Goal: Task Accomplishment & Management: Use online tool/utility

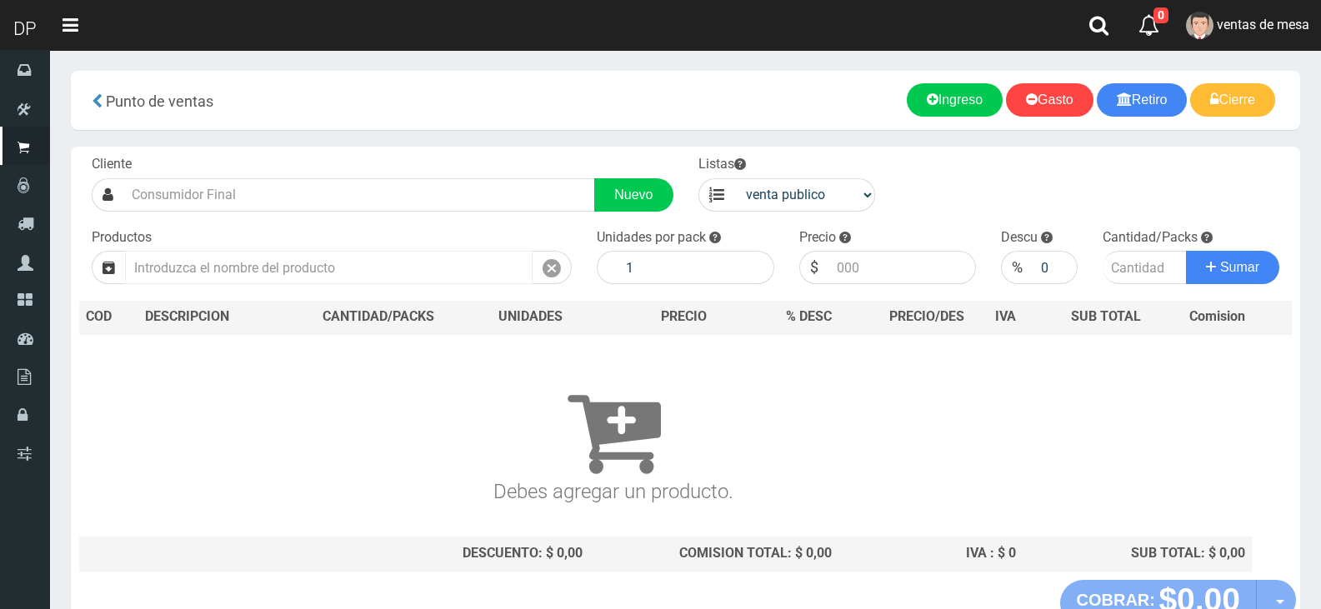
click at [438, 266] on input "text" at bounding box center [328, 267] width 407 height 33
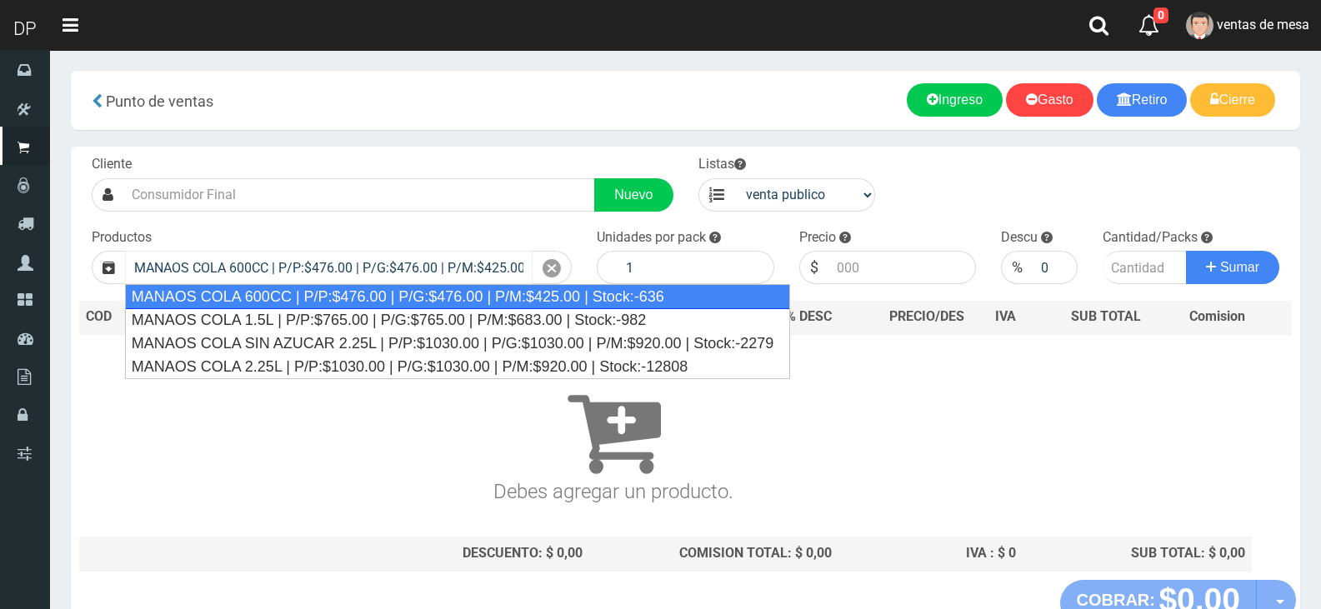
type input "MANAOS COLA 600CC | P/P:$476.00 | P/G:$476.00 | P/M:$425.00 | Stock:-636"
type input "12"
type input "476.00"
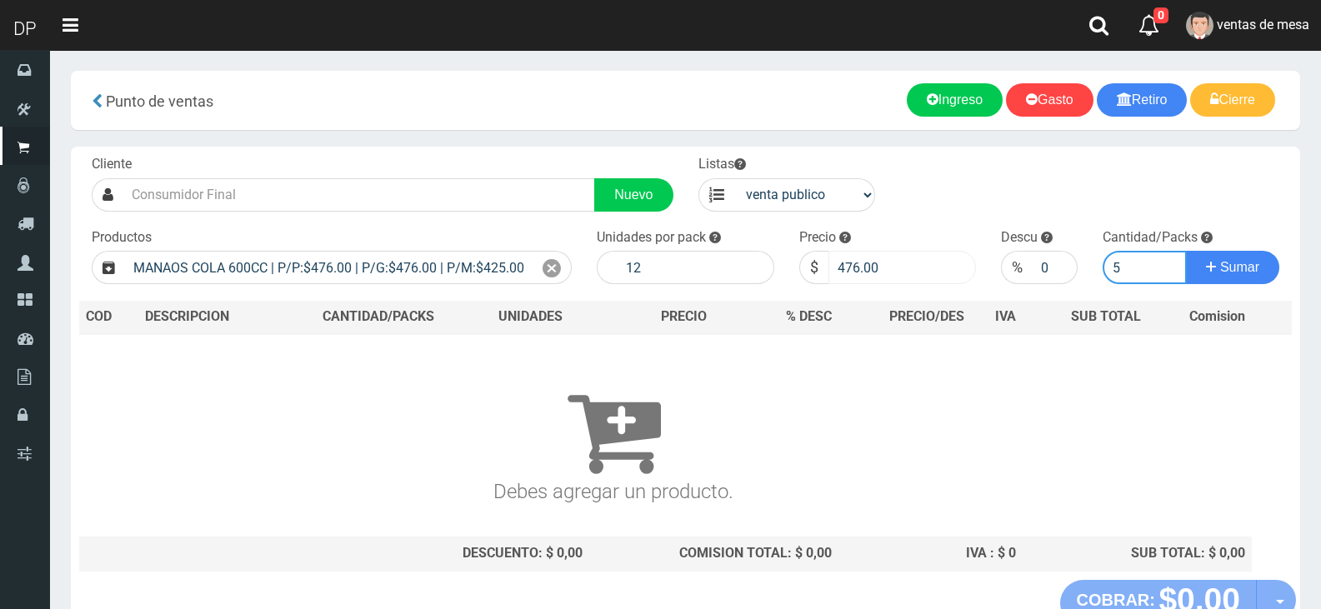
type input "5"
click at [853, 264] on input "476.00" at bounding box center [902, 267] width 148 height 33
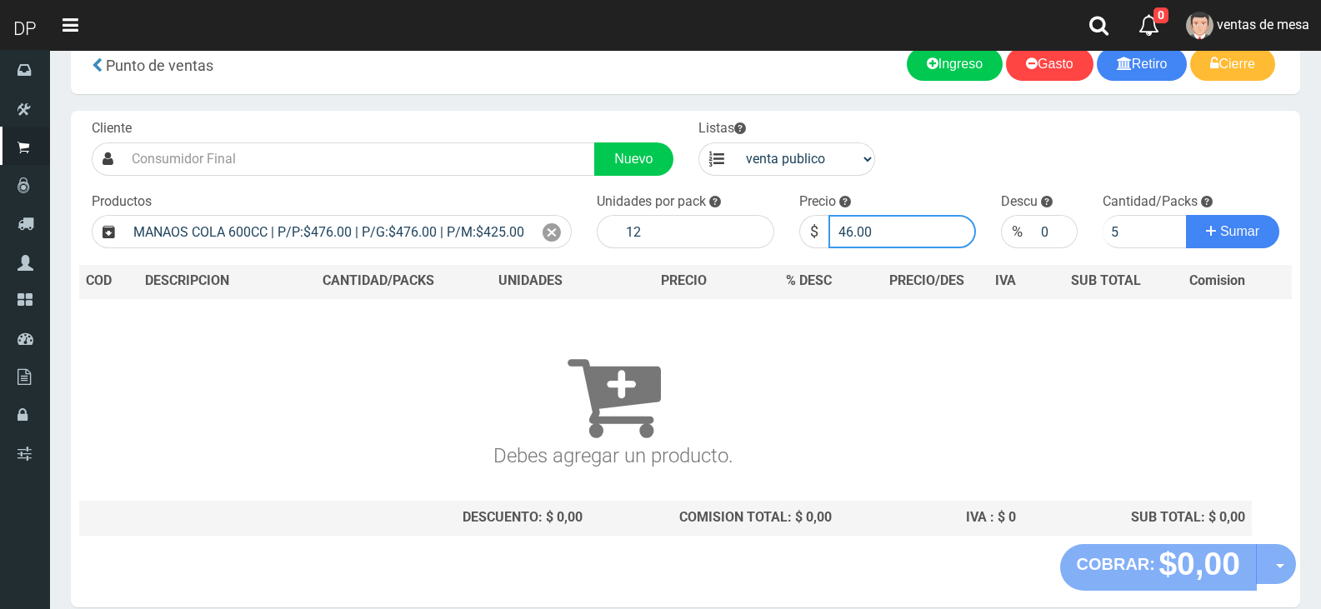
scroll to position [27, 0]
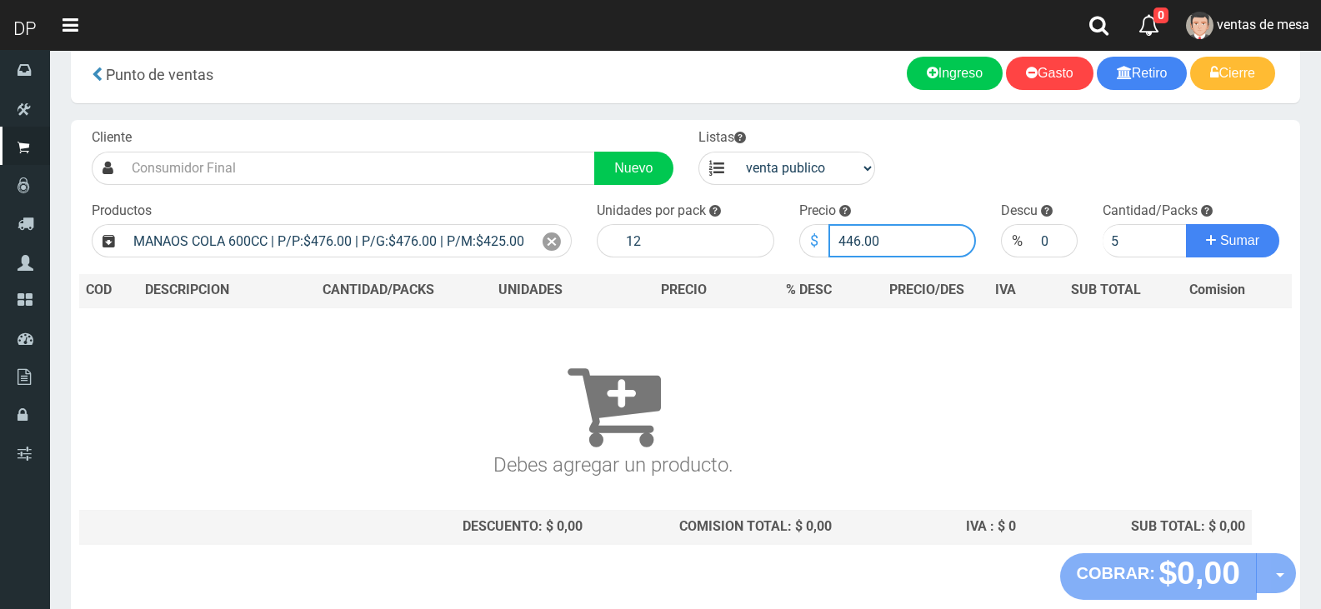
type input "446.00"
click at [1186, 224] on button "Sumar" at bounding box center [1232, 240] width 93 height 33
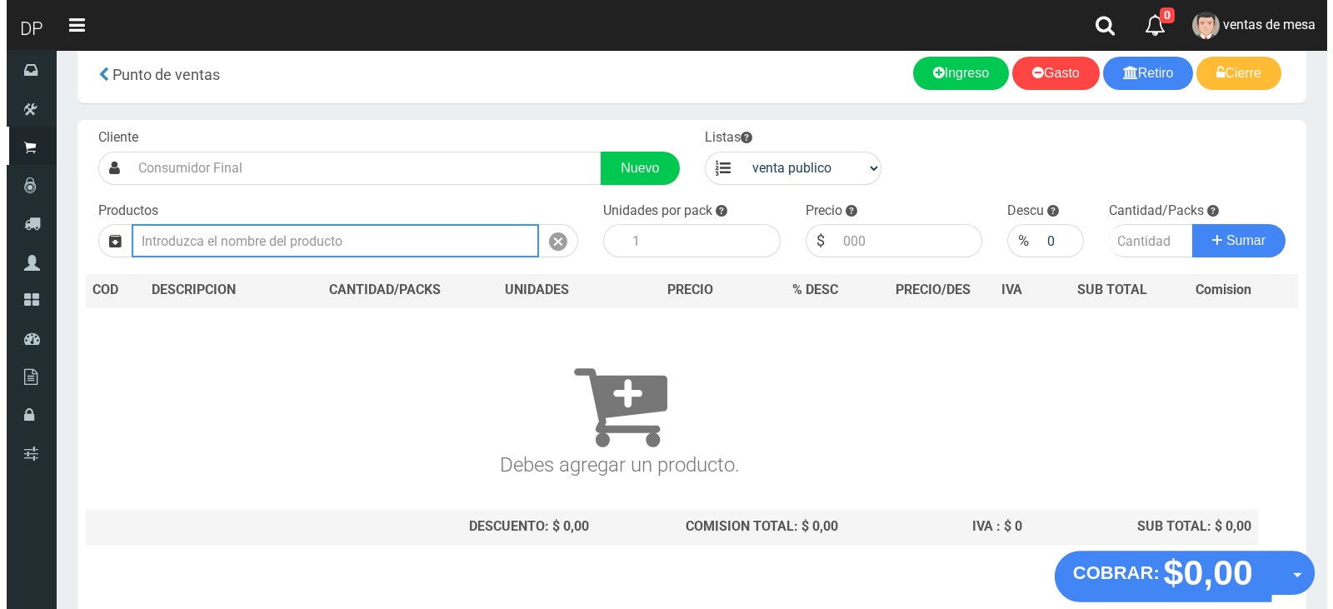
scroll to position [0, 0]
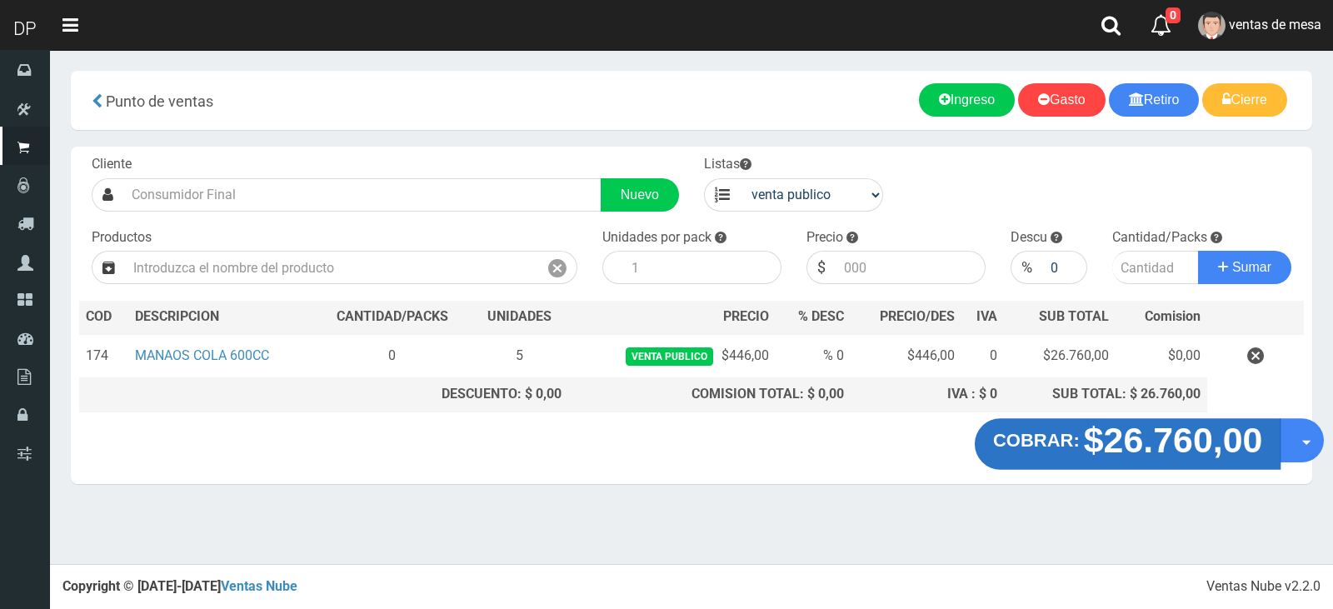
click at [1133, 447] on strong "$26.760,00" at bounding box center [1173, 439] width 179 height 39
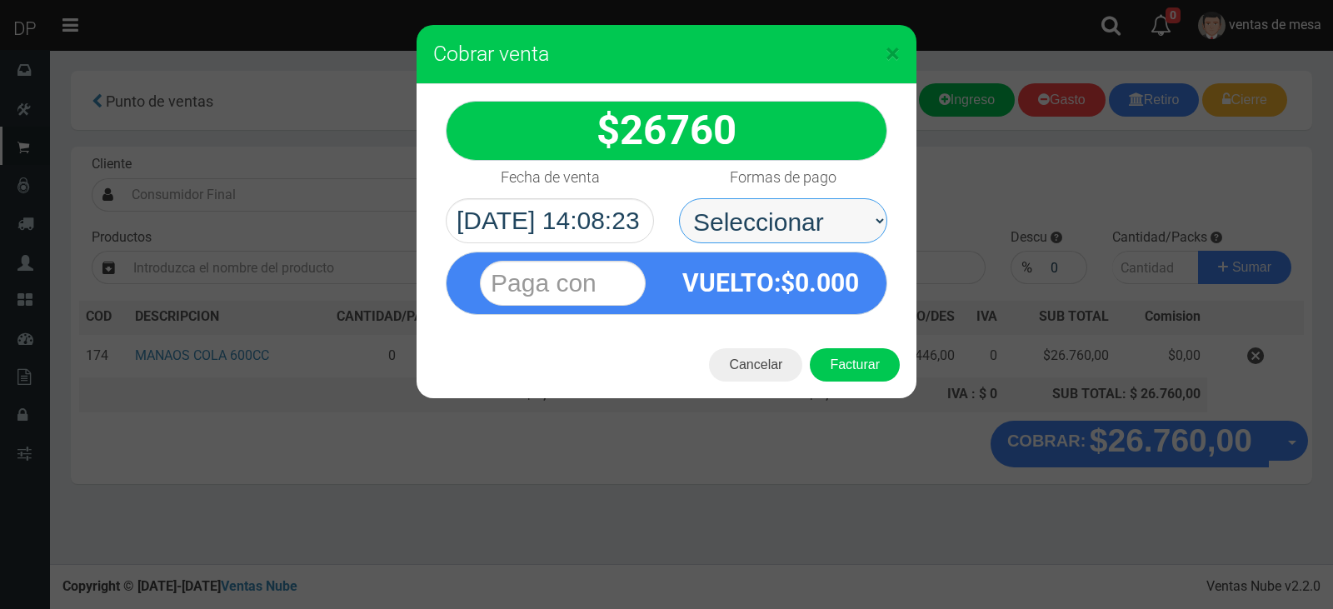
drag, startPoint x: 777, startPoint y: 227, endPoint x: 781, endPoint y: 241, distance: 13.7
click at [777, 227] on select "Seleccionar Efectivo Tarjeta de Crédito Depósito Débito" at bounding box center [783, 220] width 208 height 45
select select "Efectivo"
click at [679, 198] on select "Seleccionar Efectivo Tarjeta de Crédito Depósito Débito" at bounding box center [783, 220] width 208 height 45
click at [870, 373] on button "Facturar" at bounding box center [855, 364] width 90 height 33
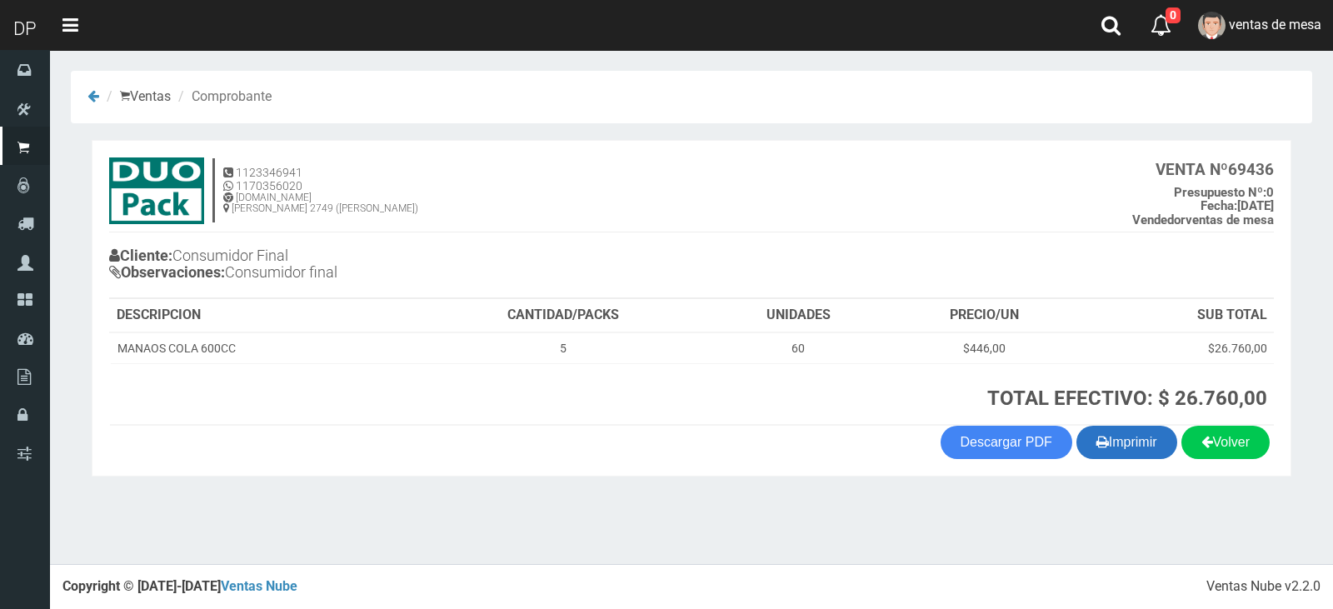
click at [1135, 439] on button "Imprimir" at bounding box center [1126, 442] width 101 height 33
